Goal: Find specific page/section: Find specific page/section

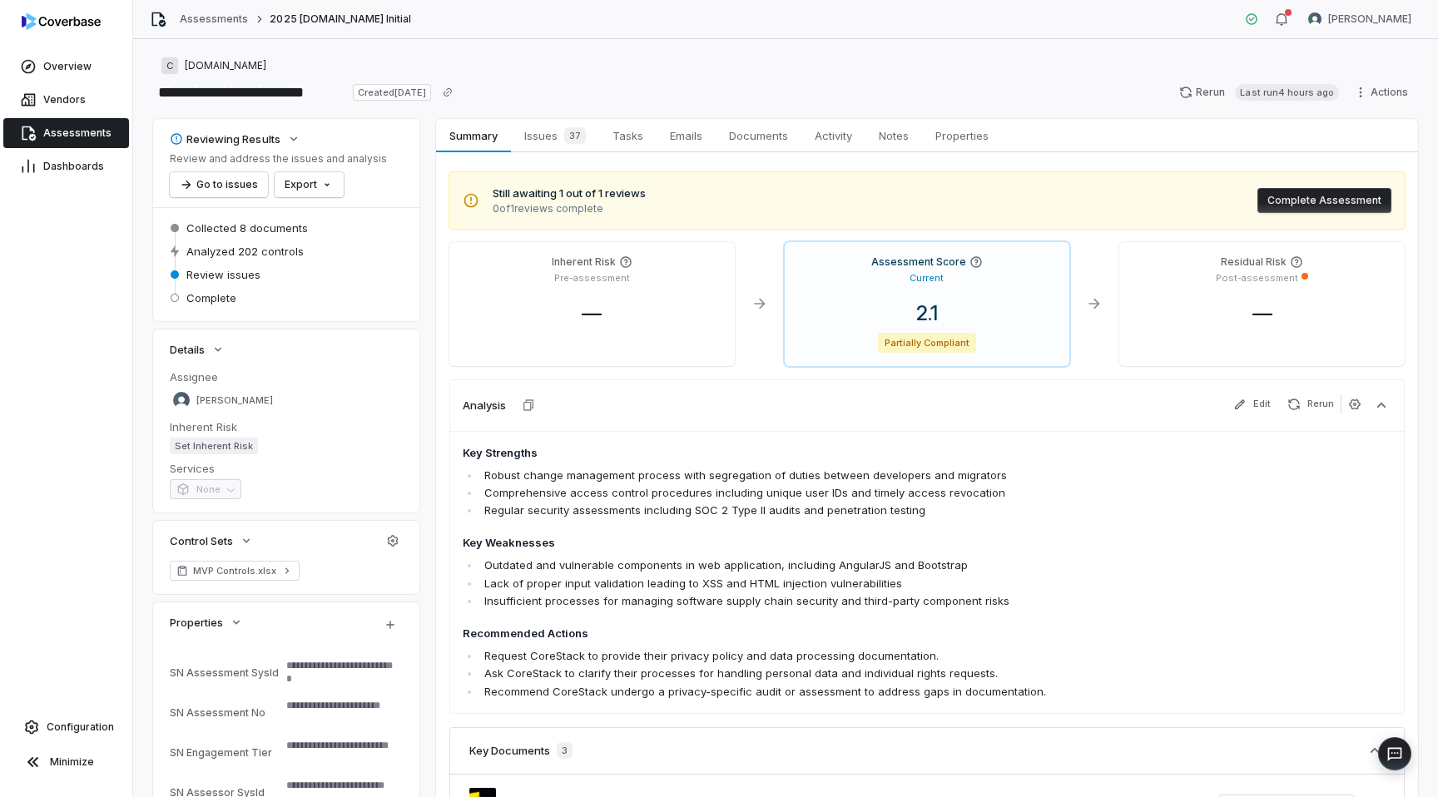
click at [69, 127] on span "Assessments" at bounding box center [77, 133] width 68 height 13
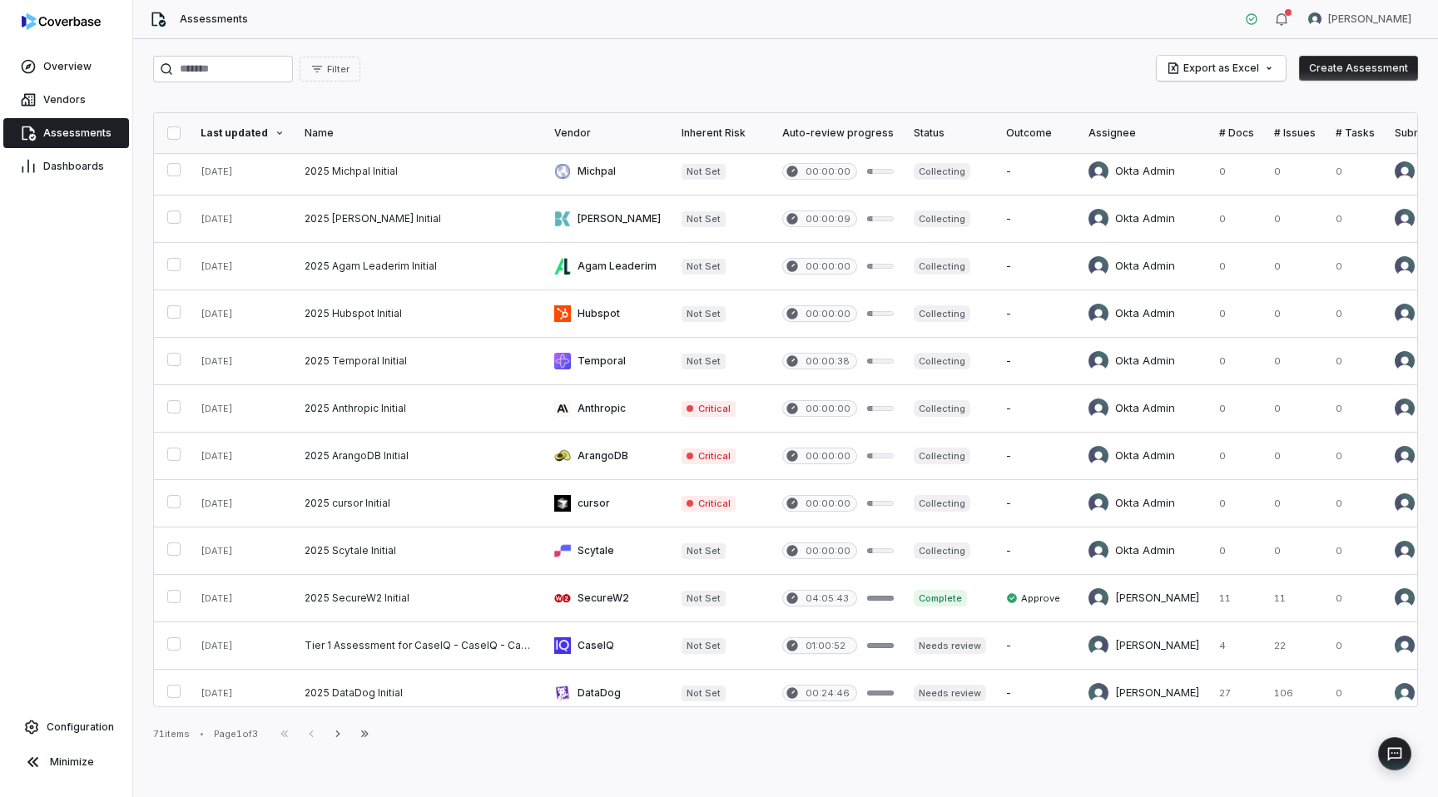
scroll to position [632, 0]
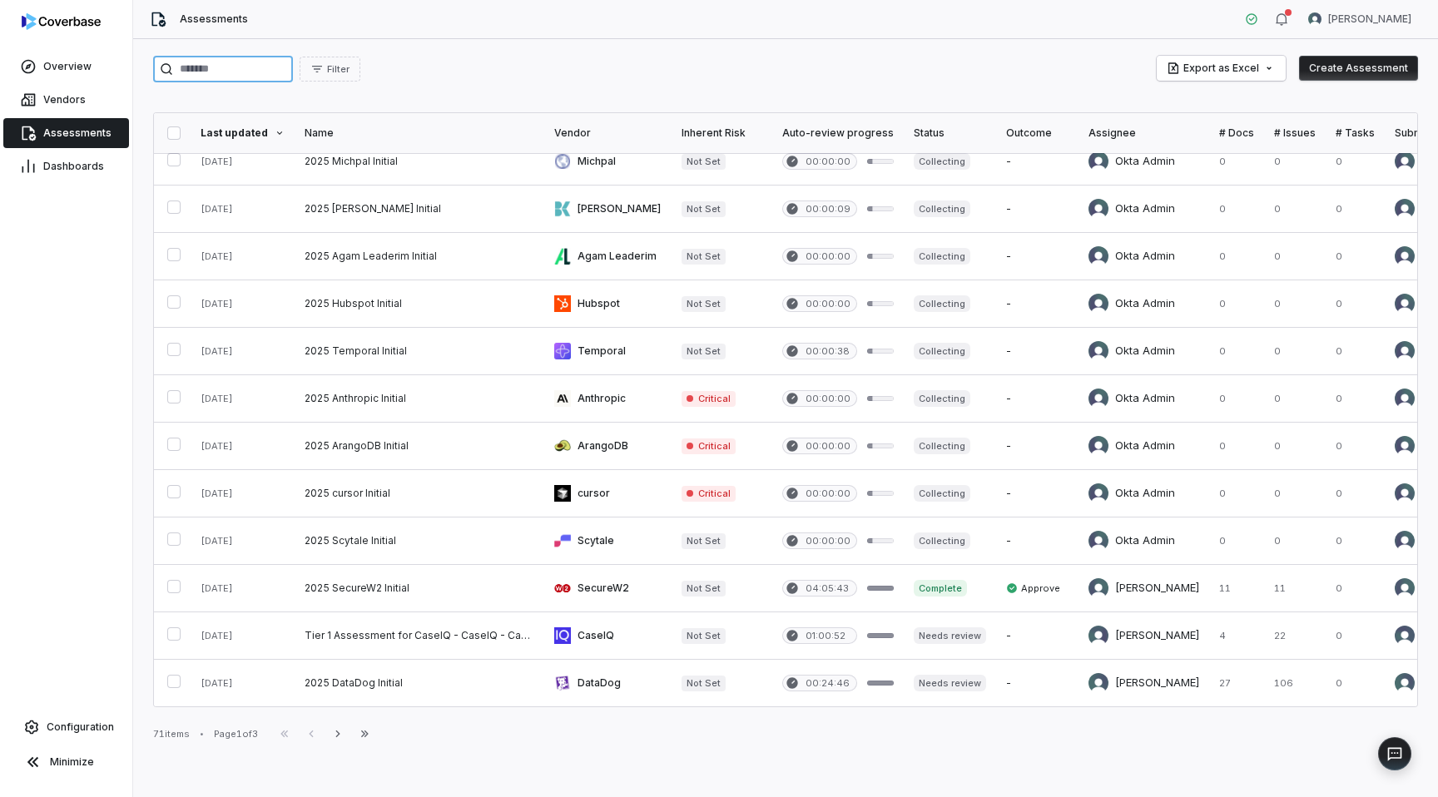
click at [251, 62] on input "search" at bounding box center [223, 69] width 140 height 27
type input "*********"
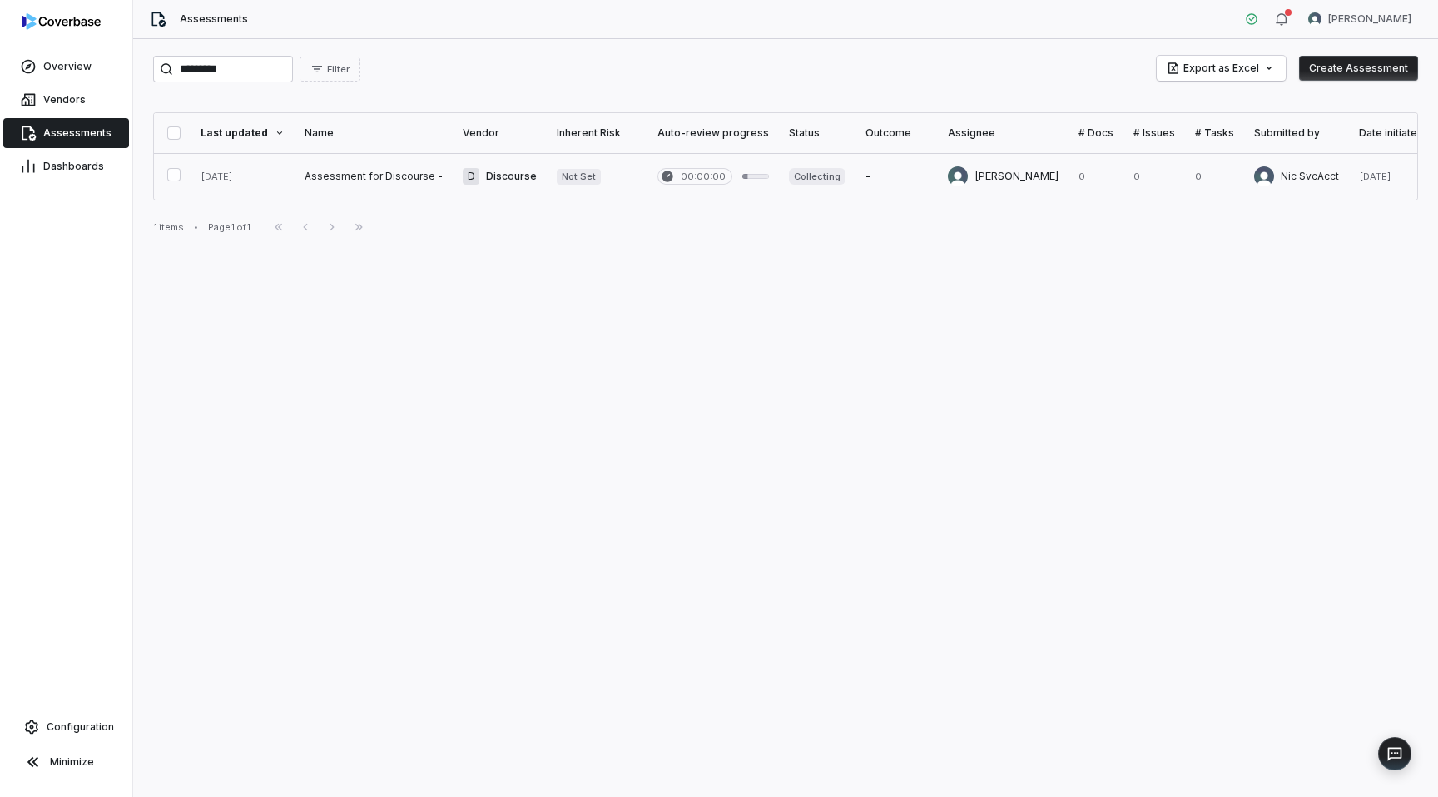
click at [323, 186] on link at bounding box center [374, 176] width 158 height 47
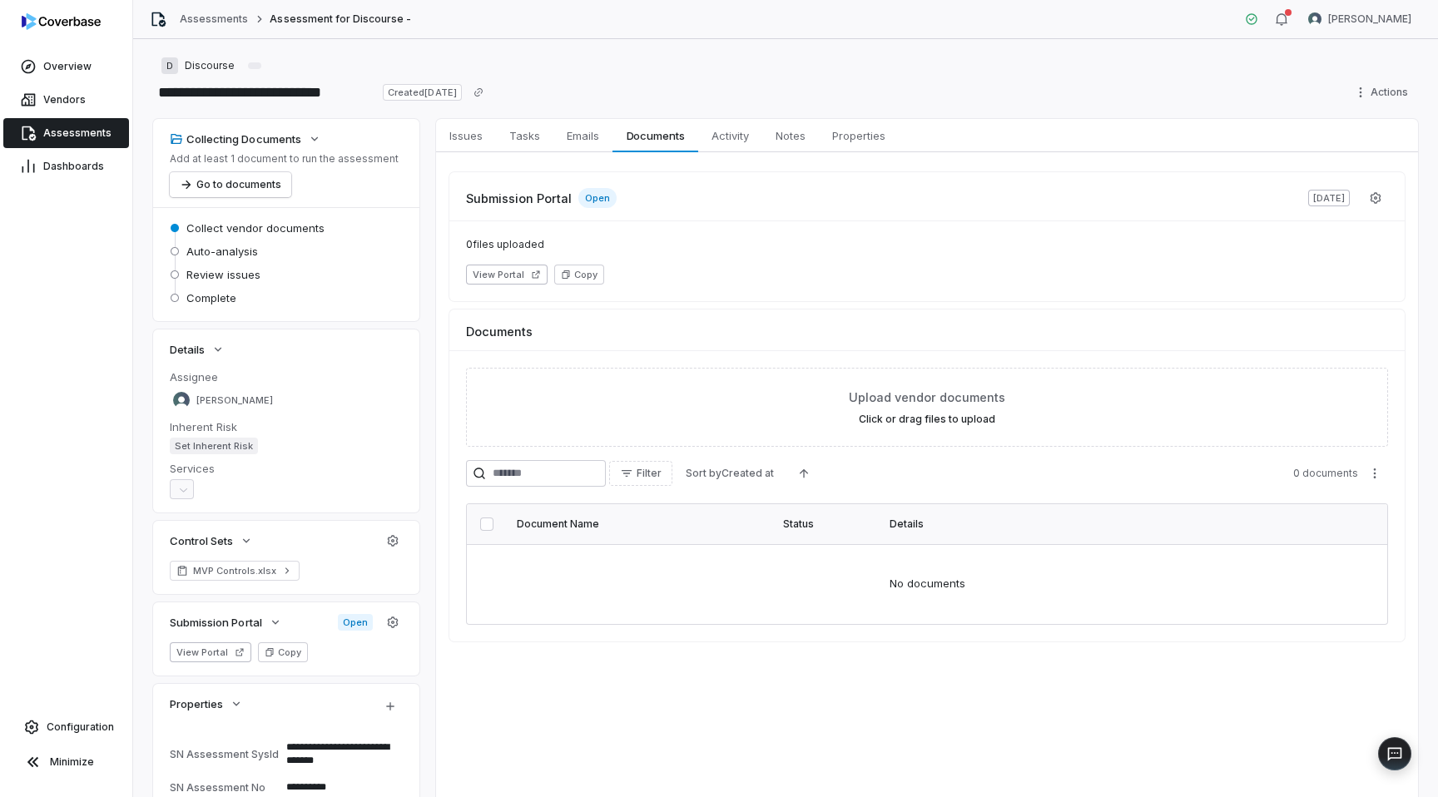
scroll to position [28, 0]
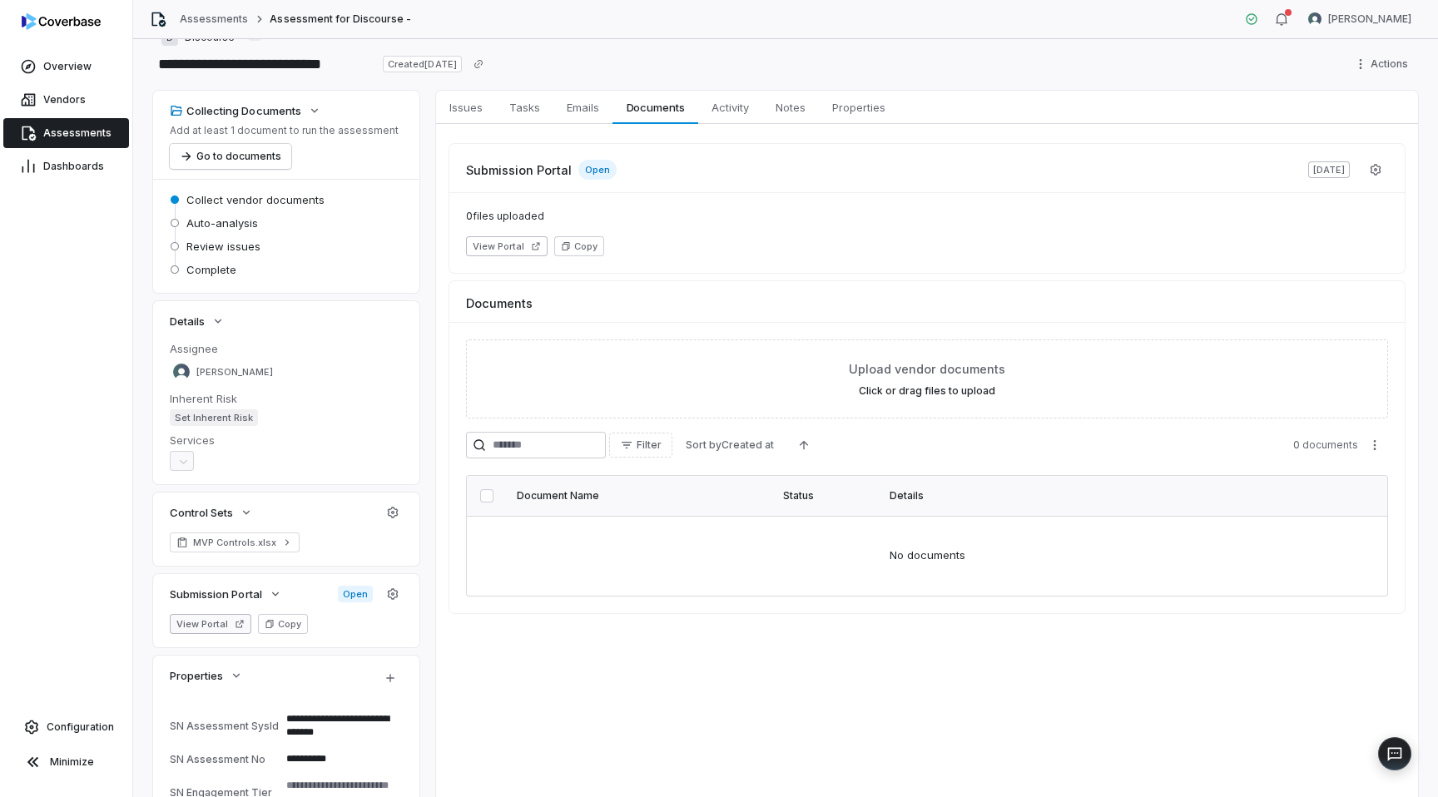
click at [222, 624] on button "View Portal" at bounding box center [211, 624] width 82 height 20
click at [735, 113] on span "Activity" at bounding box center [730, 108] width 51 height 22
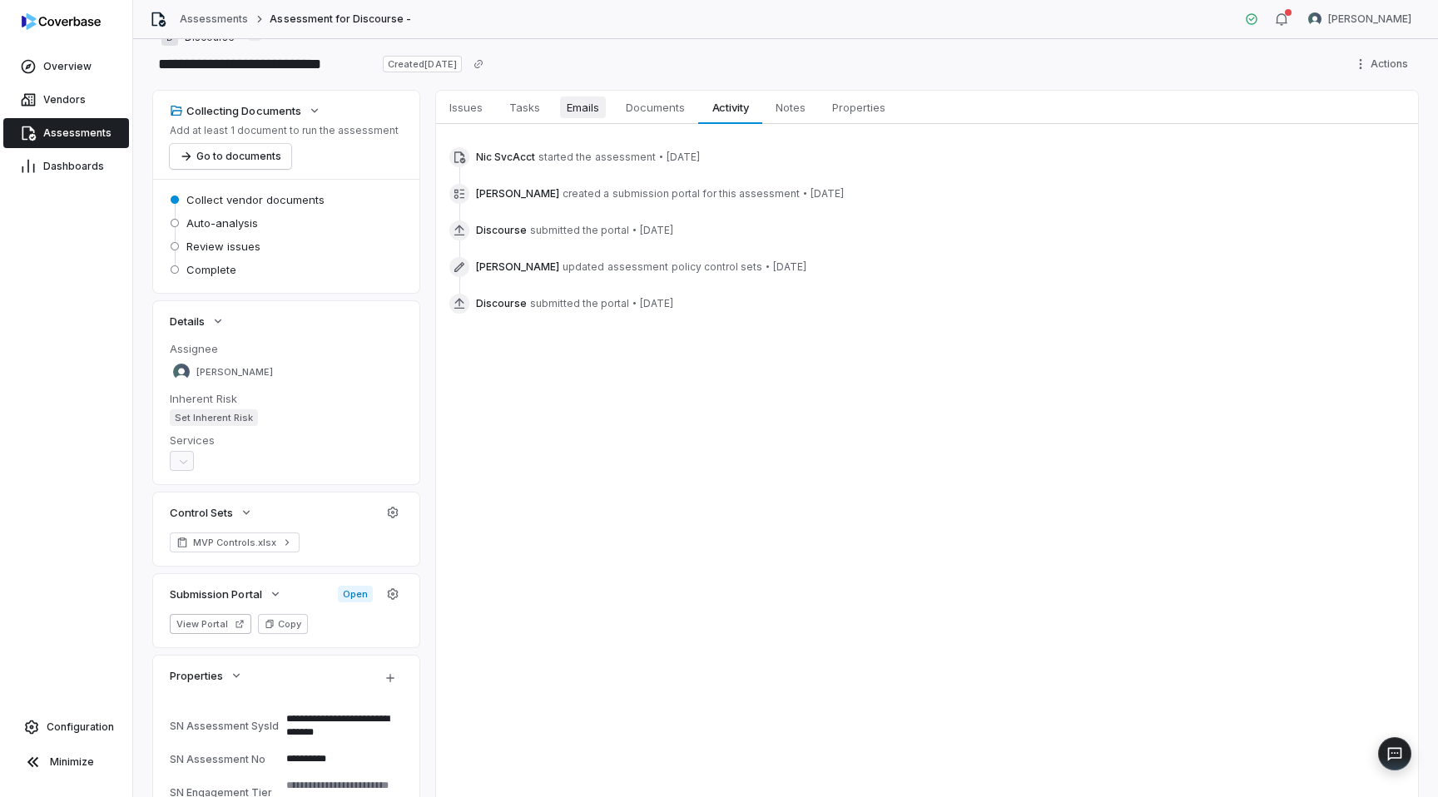
click at [584, 97] on span "Emails" at bounding box center [583, 108] width 46 height 22
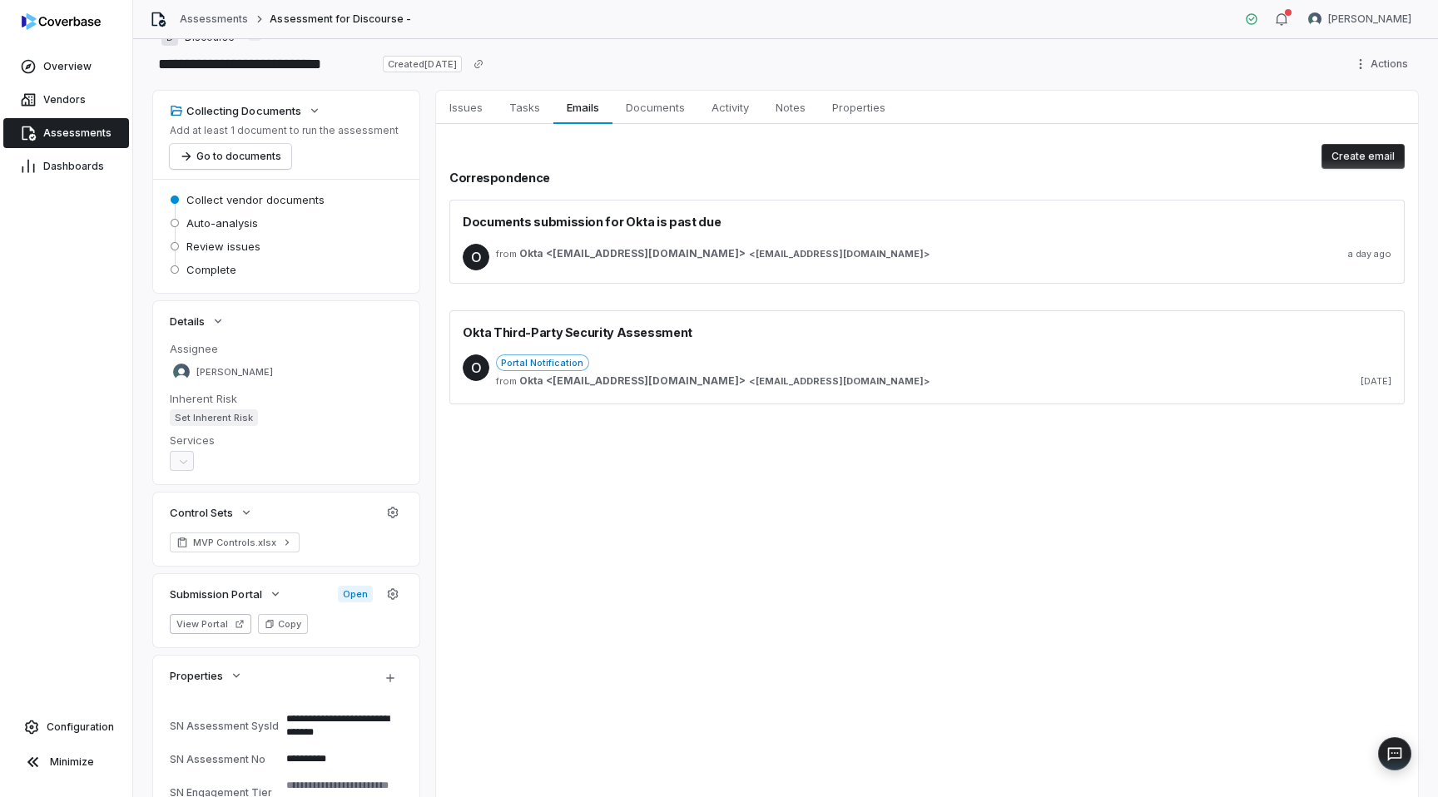
click at [756, 250] on span "[EMAIL_ADDRESS][DOMAIN_NAME]" at bounding box center [840, 254] width 168 height 12
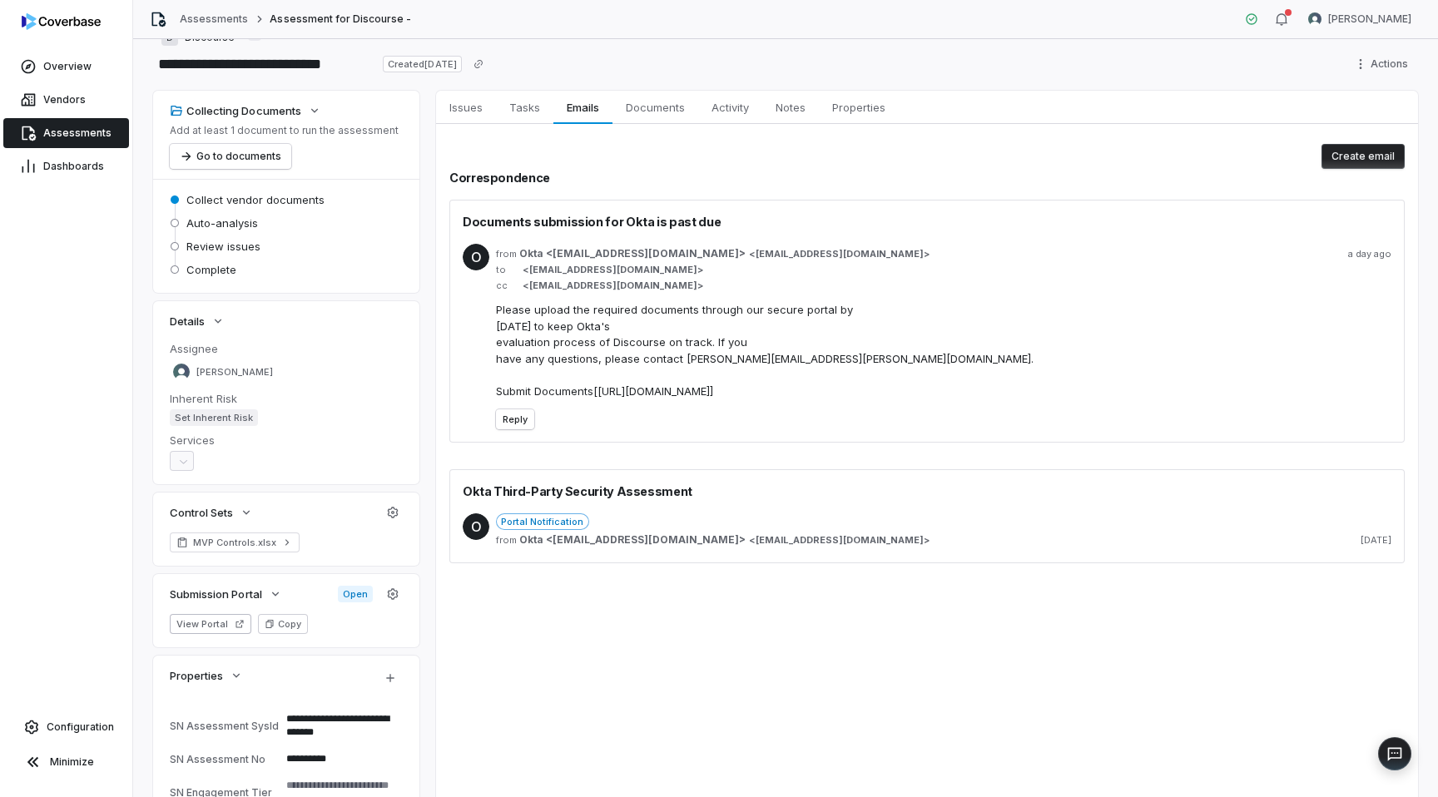
click at [801, 247] on div "from Okta <[EMAIL_ADDRESS][DOMAIN_NAME]> < [EMAIL_ADDRESS][DOMAIN_NAME] > a day…" at bounding box center [944, 253] width 896 height 13
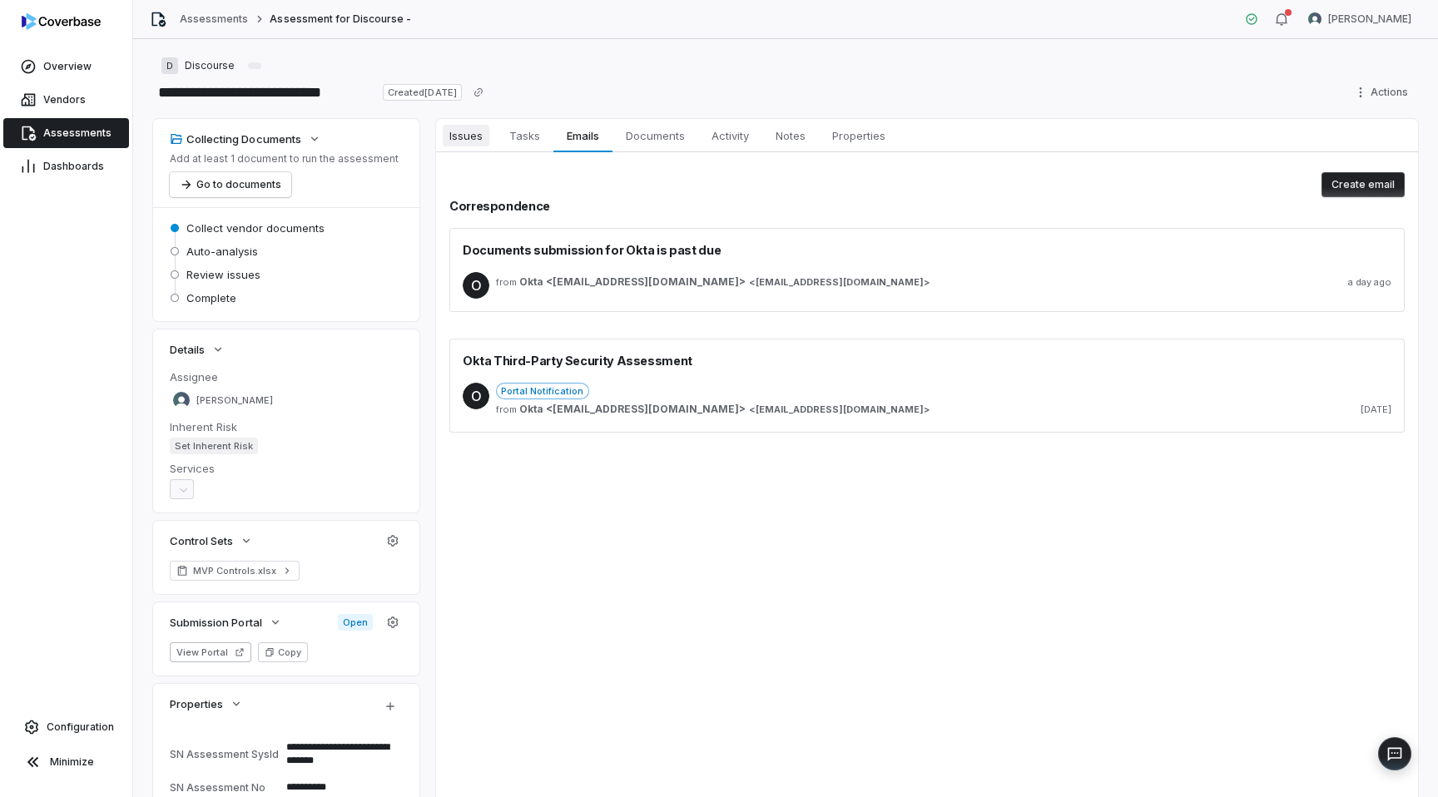
click at [464, 127] on span "Issues" at bounding box center [466, 136] width 47 height 22
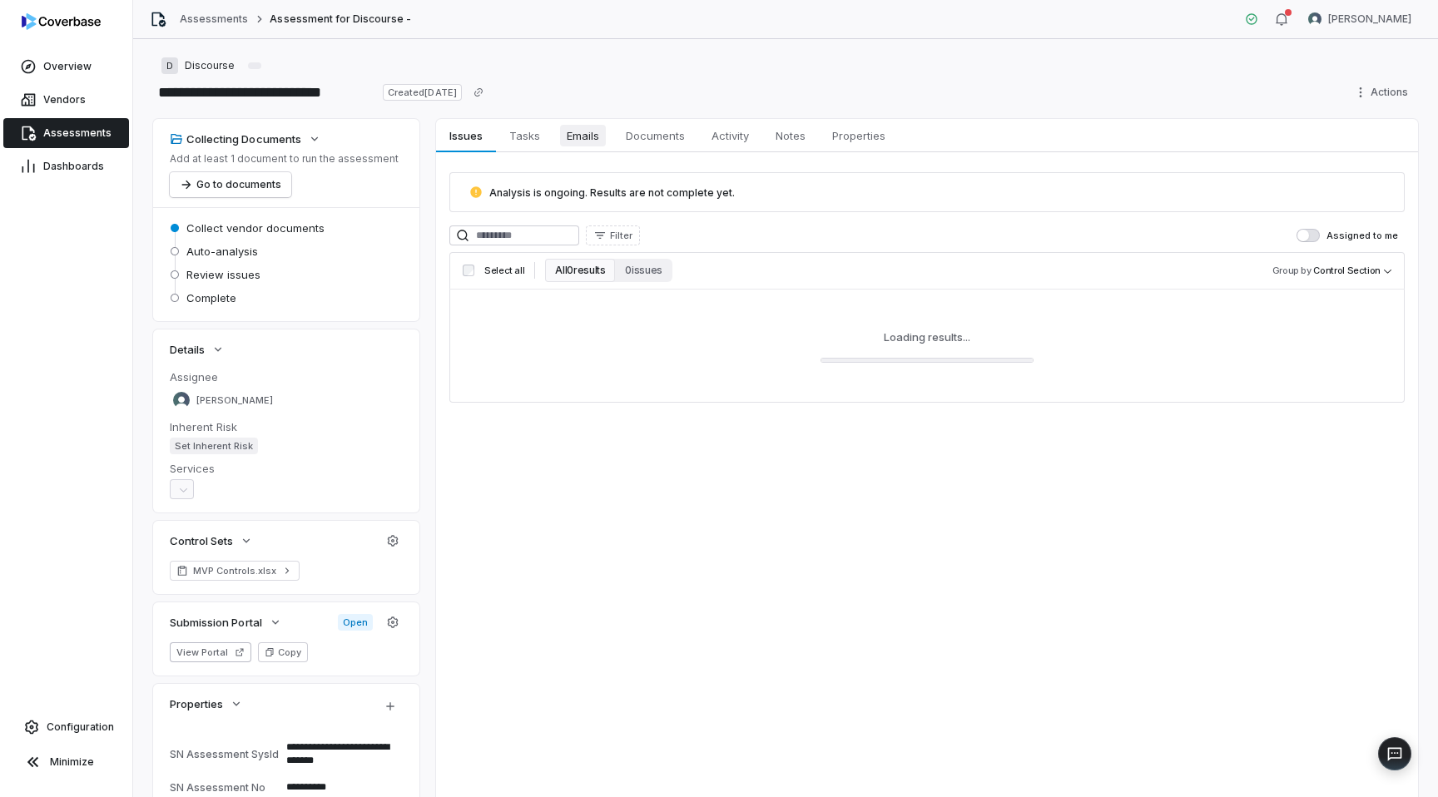
type textarea "*"
click at [63, 134] on span "Assessments" at bounding box center [77, 133] width 68 height 13
